Goal: Check status: Check status

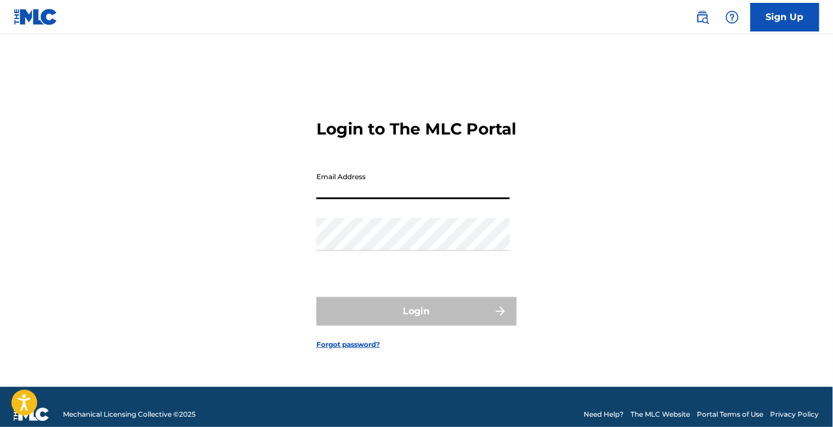
click at [362, 194] on input "Email Address" at bounding box center [413, 183] width 193 height 33
type input "[EMAIL_ADDRESS][DOMAIN_NAME]"
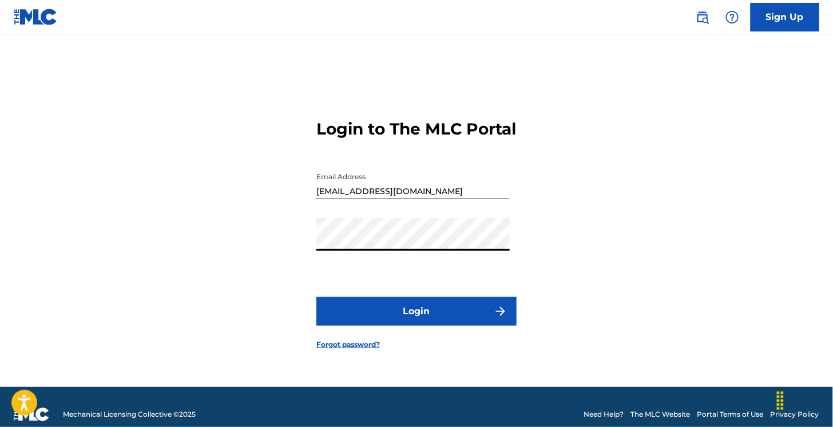
click at [317, 297] on button "Login" at bounding box center [417, 311] width 200 height 29
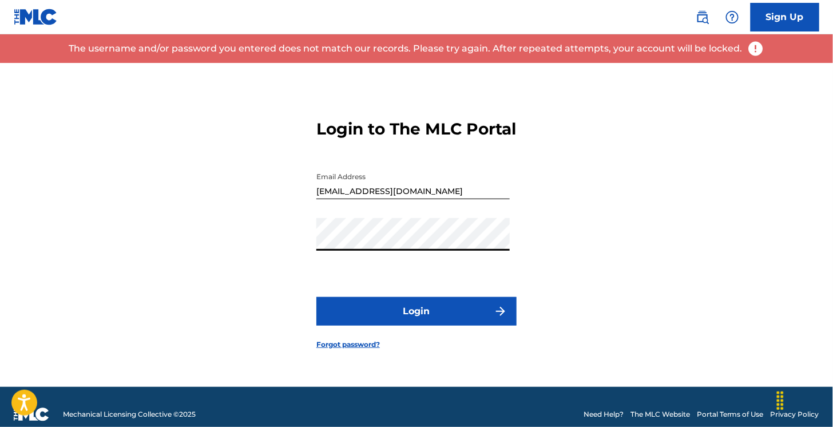
click at [317, 297] on button "Login" at bounding box center [417, 311] width 200 height 29
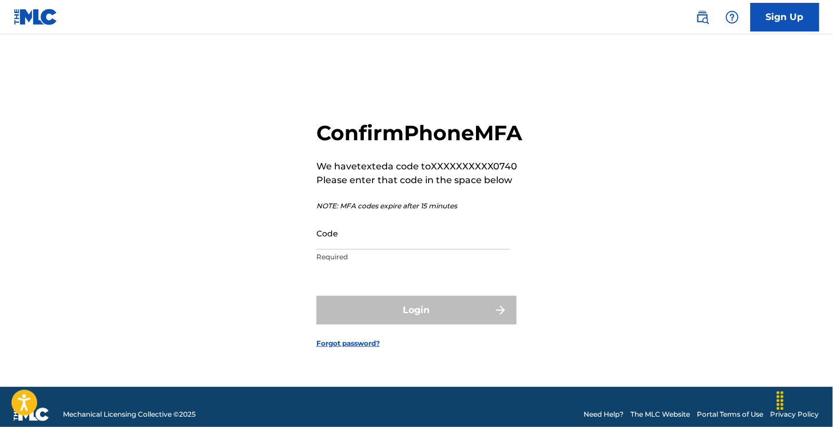
click at [345, 250] on input "Code" at bounding box center [413, 233] width 193 height 33
type input "151329"
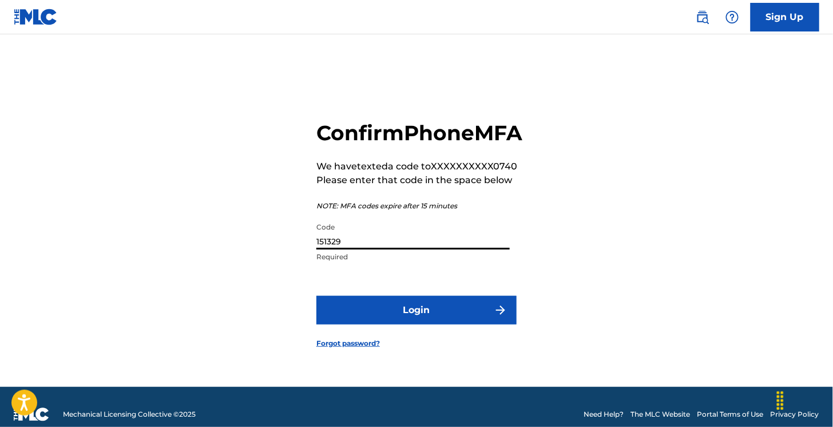
click at [317, 296] on button "Login" at bounding box center [417, 310] width 200 height 29
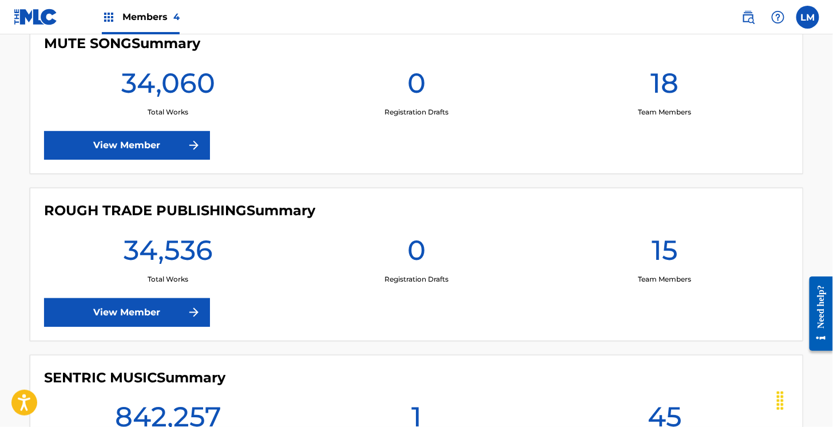
scroll to position [515, 0]
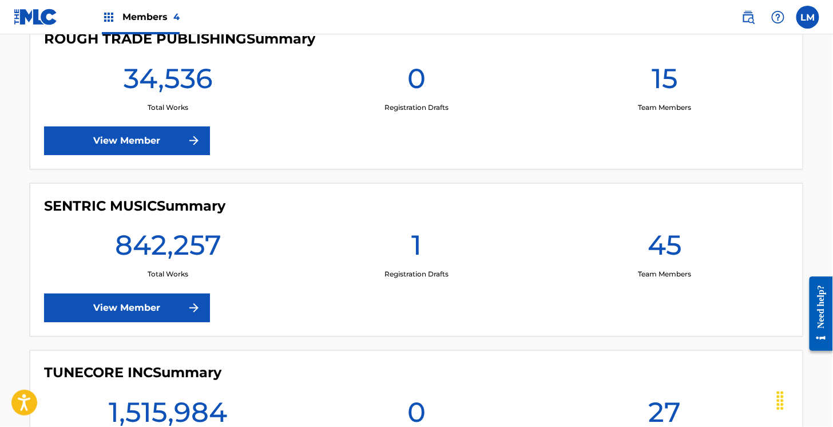
click at [159, 299] on link "View Member" at bounding box center [127, 308] width 166 height 29
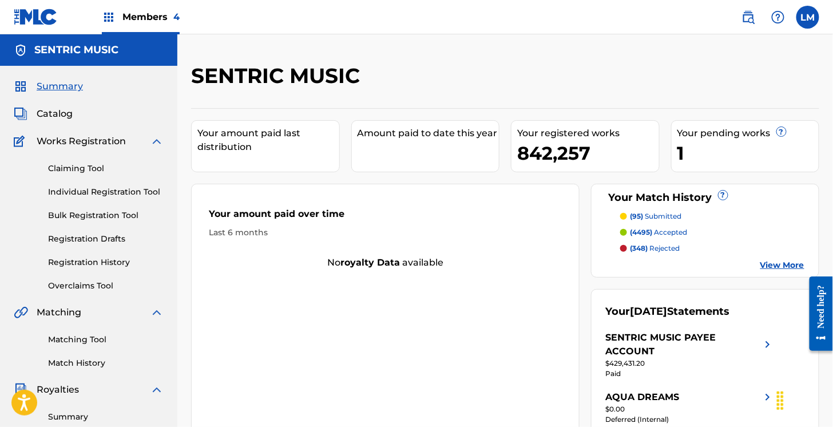
click at [72, 413] on link "Summary" at bounding box center [106, 417] width 116 height 12
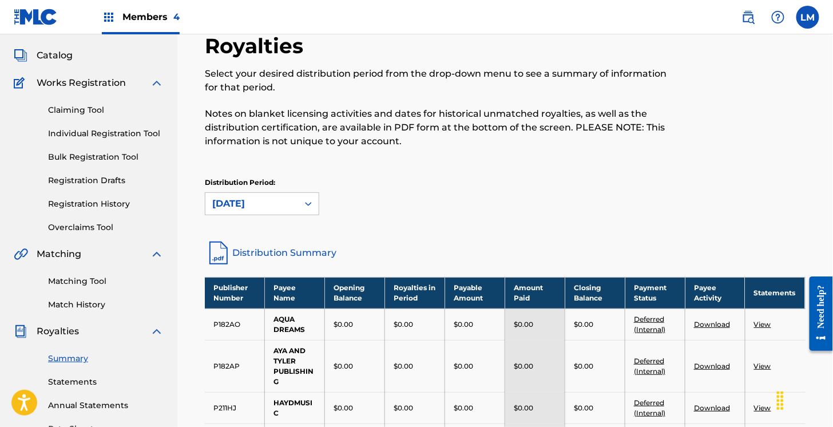
scroll to position [114, 0]
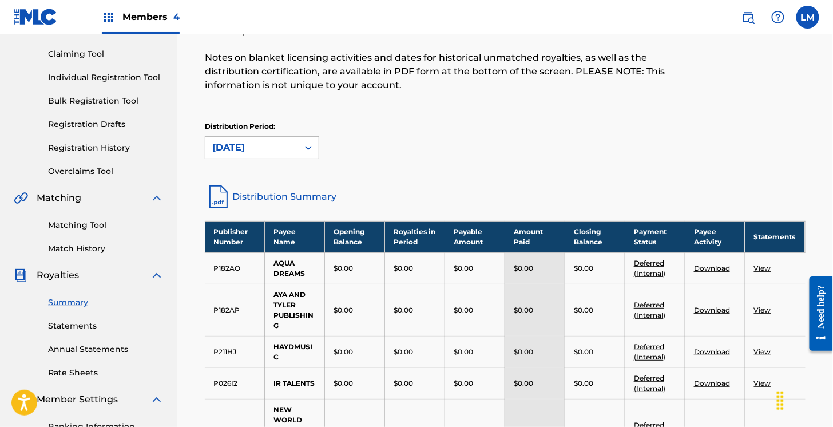
click at [280, 145] on div "[DATE]" at bounding box center [251, 148] width 79 height 14
click at [413, 114] on div "Royalties Select your desired distribution period from the drop-down menu to se…" at bounding box center [505, 73] width 601 height 192
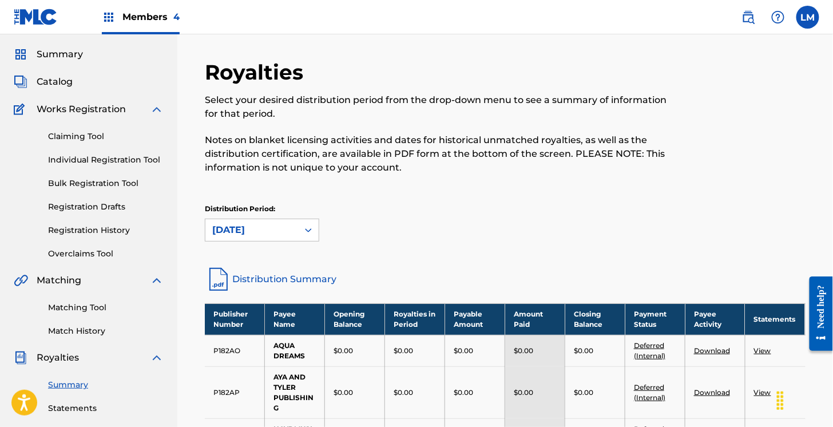
scroll to position [0, 0]
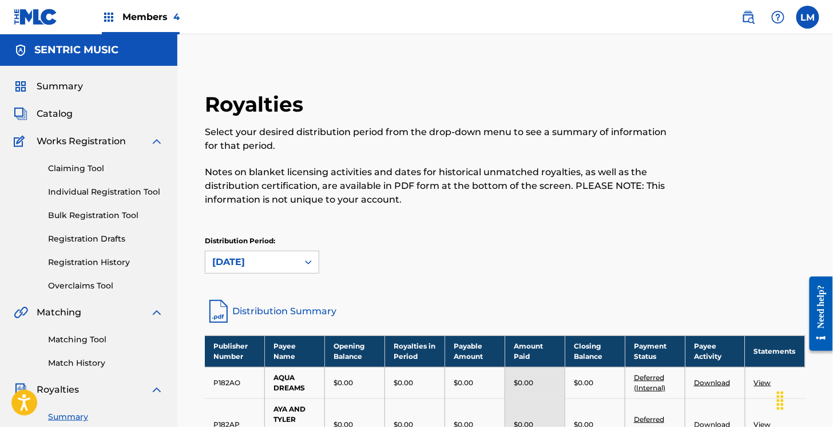
click at [53, 90] on span "Summary" at bounding box center [60, 87] width 46 height 14
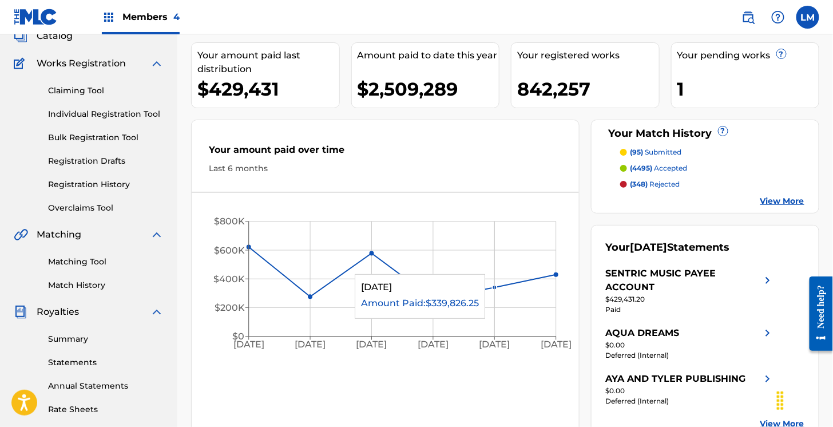
scroll to position [53, 0]
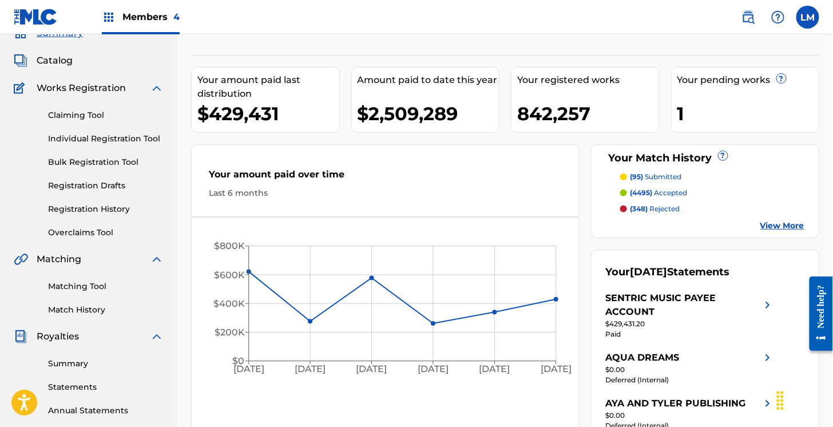
click at [673, 208] on p "(348) rejected" at bounding box center [656, 209] width 50 height 10
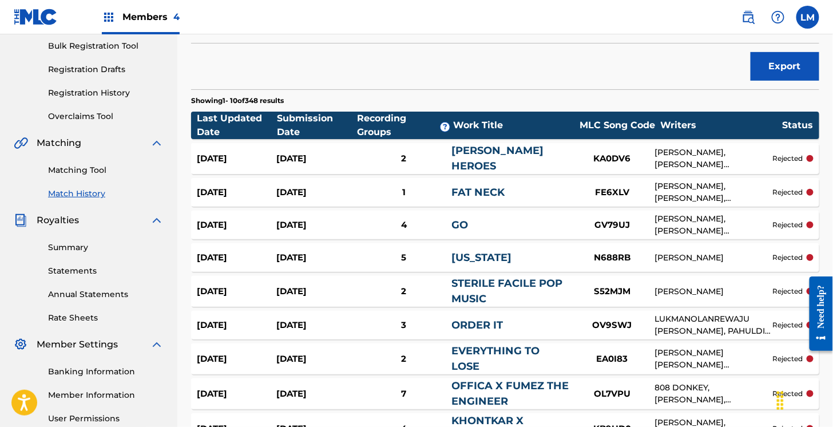
scroll to position [172, 0]
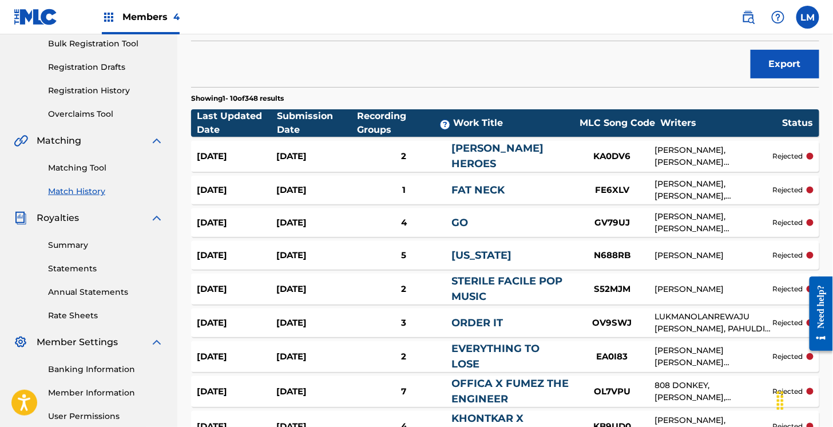
click at [512, 152] on link "[PERSON_NAME] HEROES" at bounding box center [498, 156] width 92 height 28
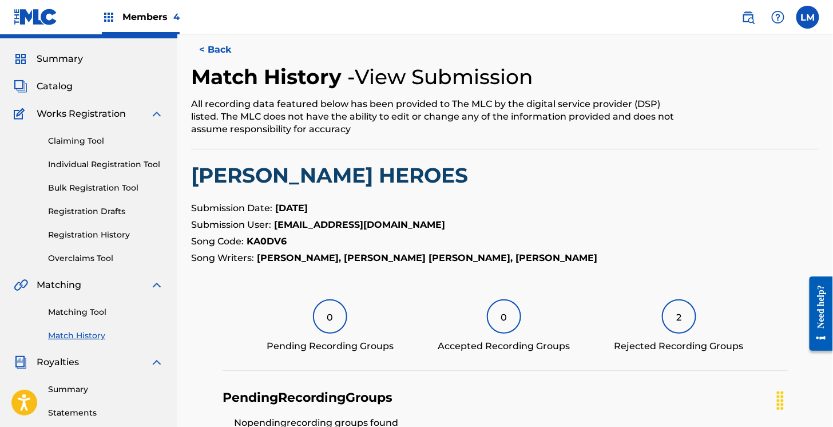
scroll to position [13, 0]
